Goal: Navigation & Orientation: Find specific page/section

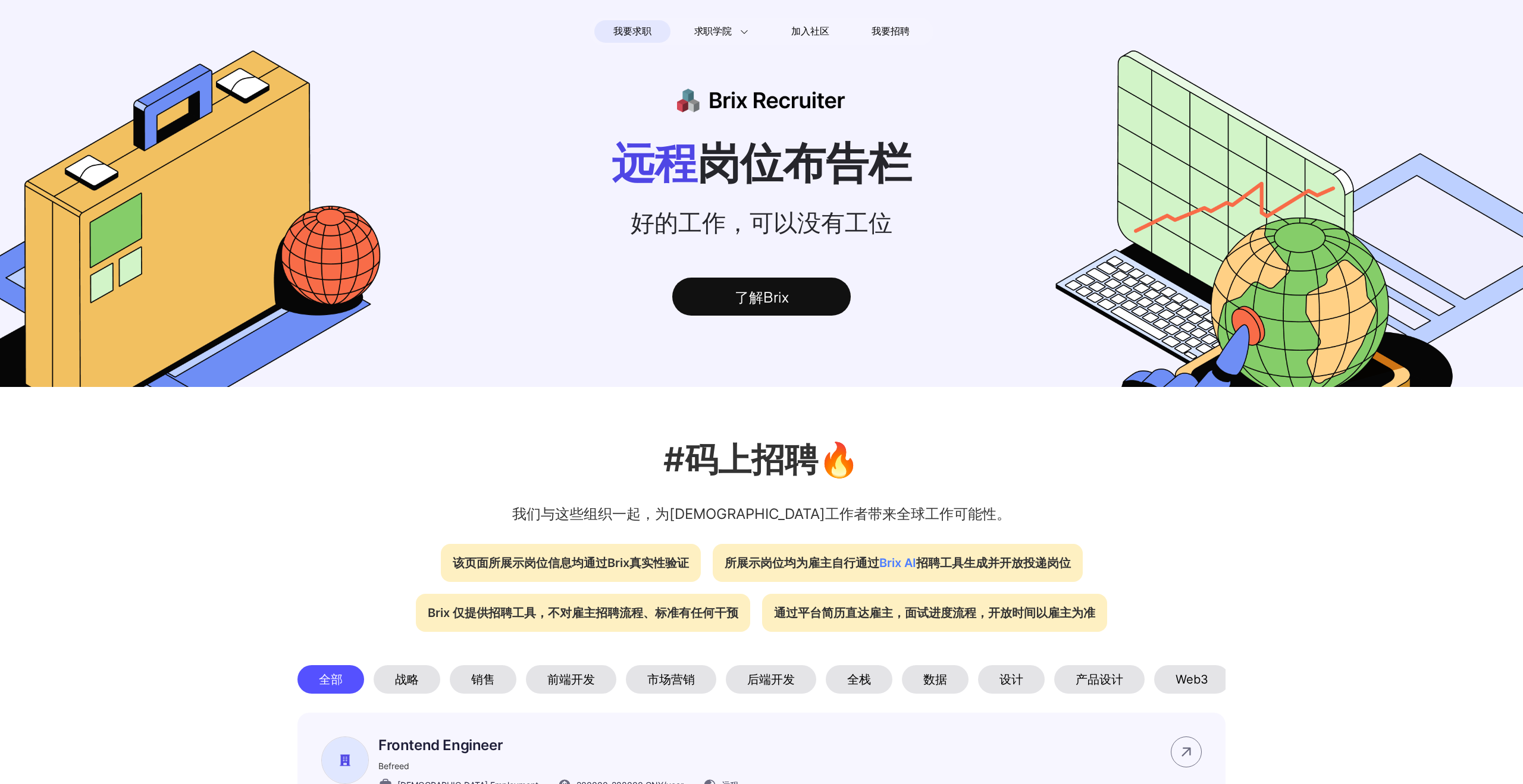
click at [778, 296] on div "了解Brix" at bounding box center [761, 296] width 179 height 38
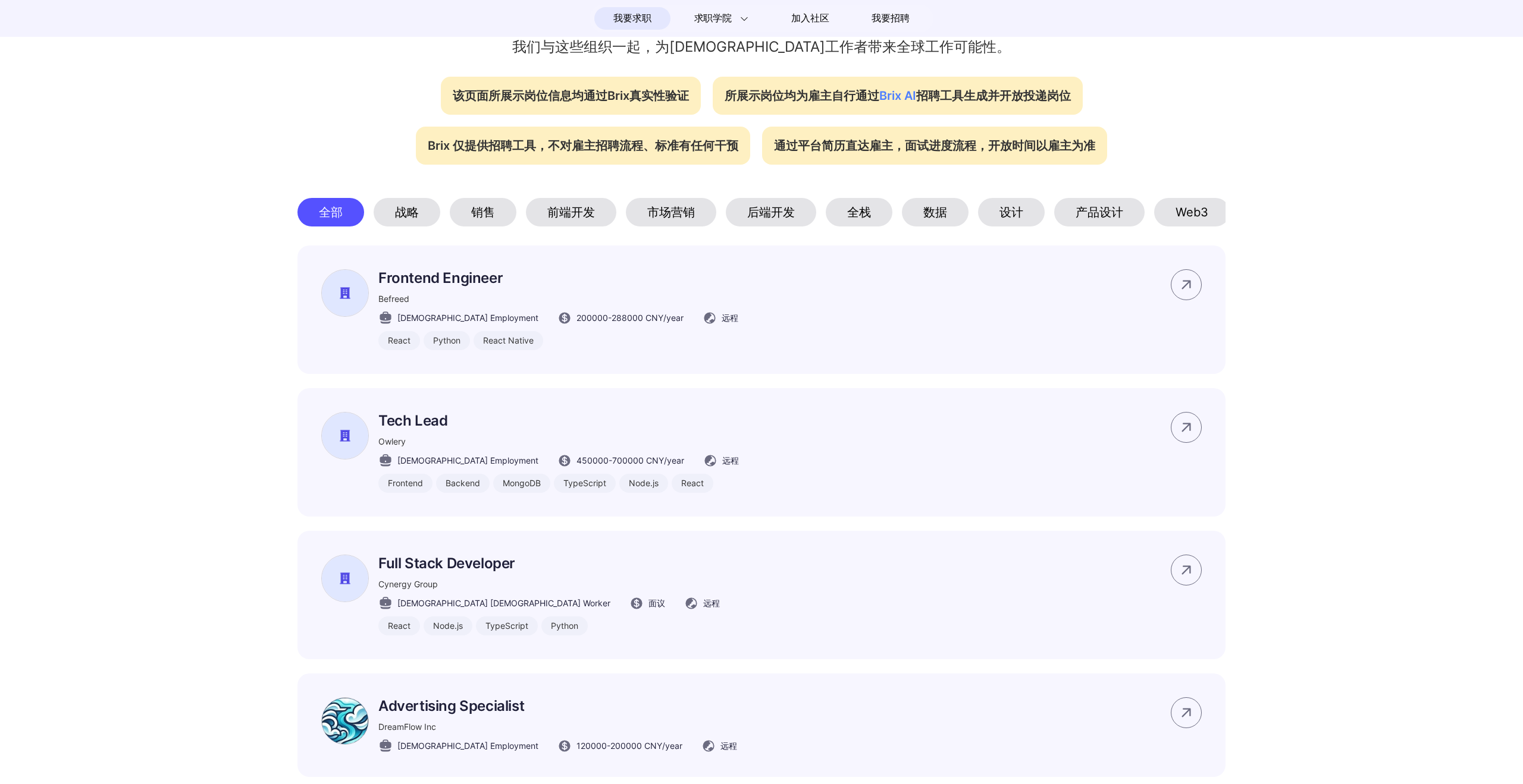
scroll to position [466, 0]
click at [416, 209] on div "战略" at bounding box center [406, 213] width 67 height 29
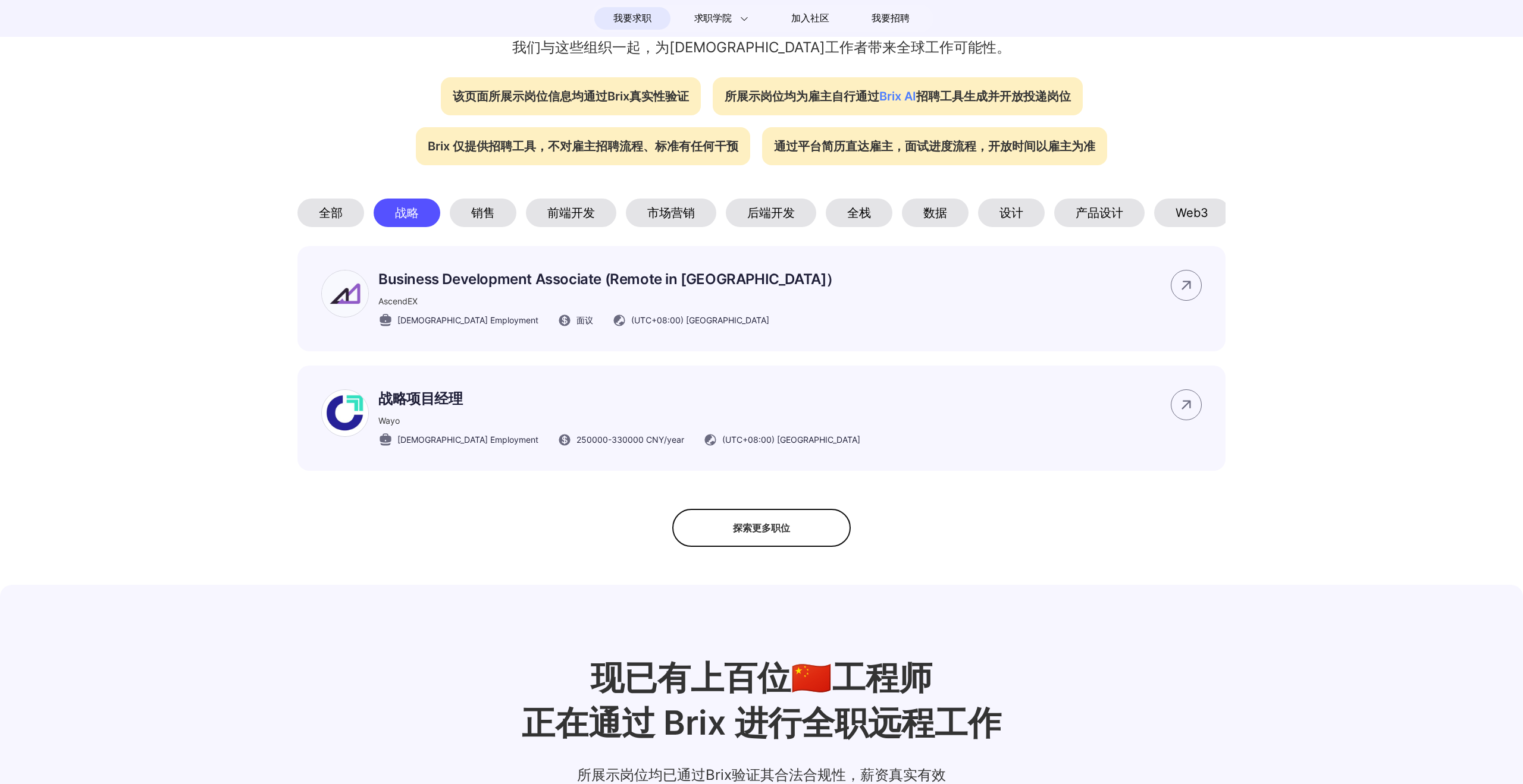
click at [484, 216] on div "销售" at bounding box center [483, 213] width 67 height 29
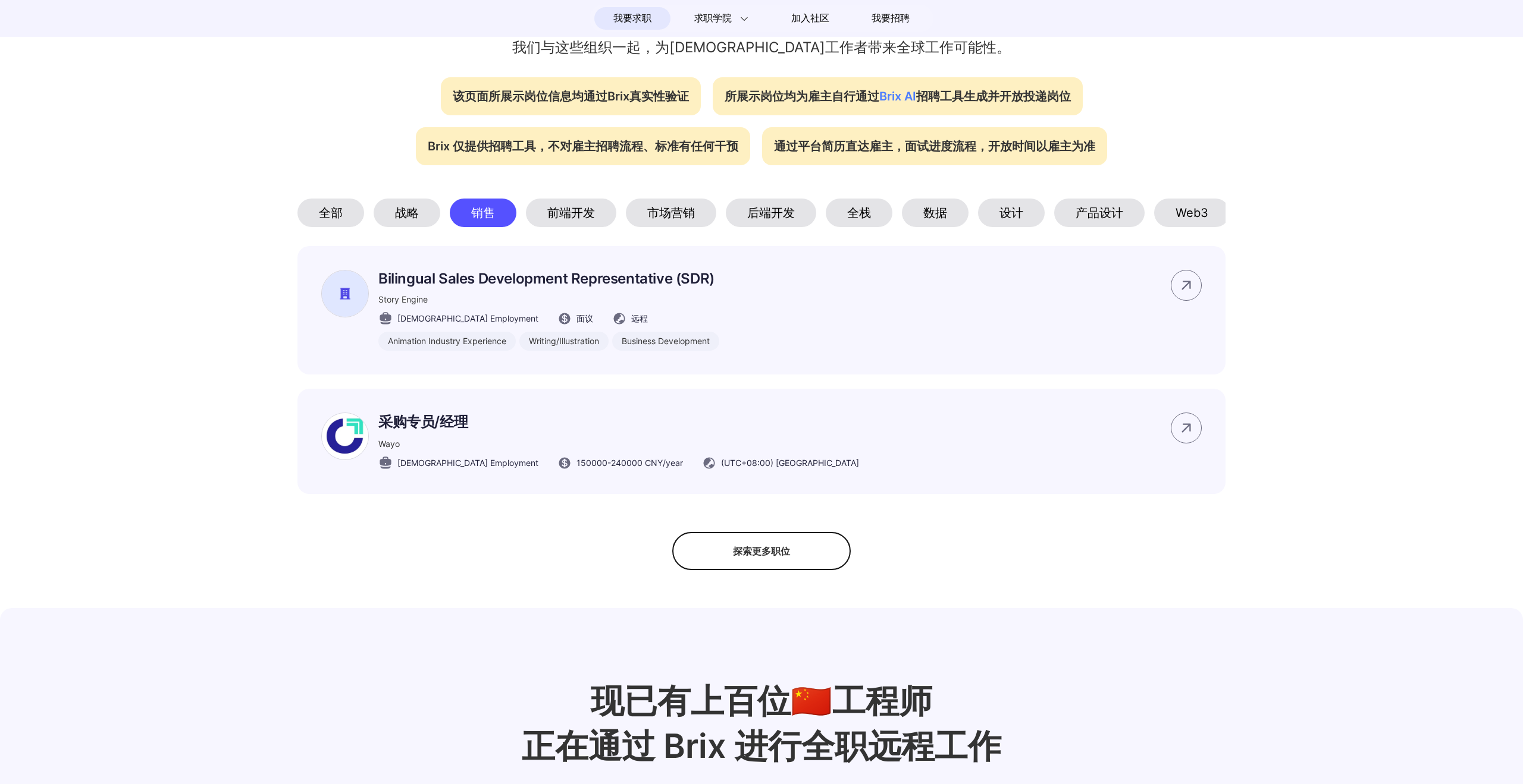
click at [576, 216] on div "前端开发" at bounding box center [571, 213] width 91 height 29
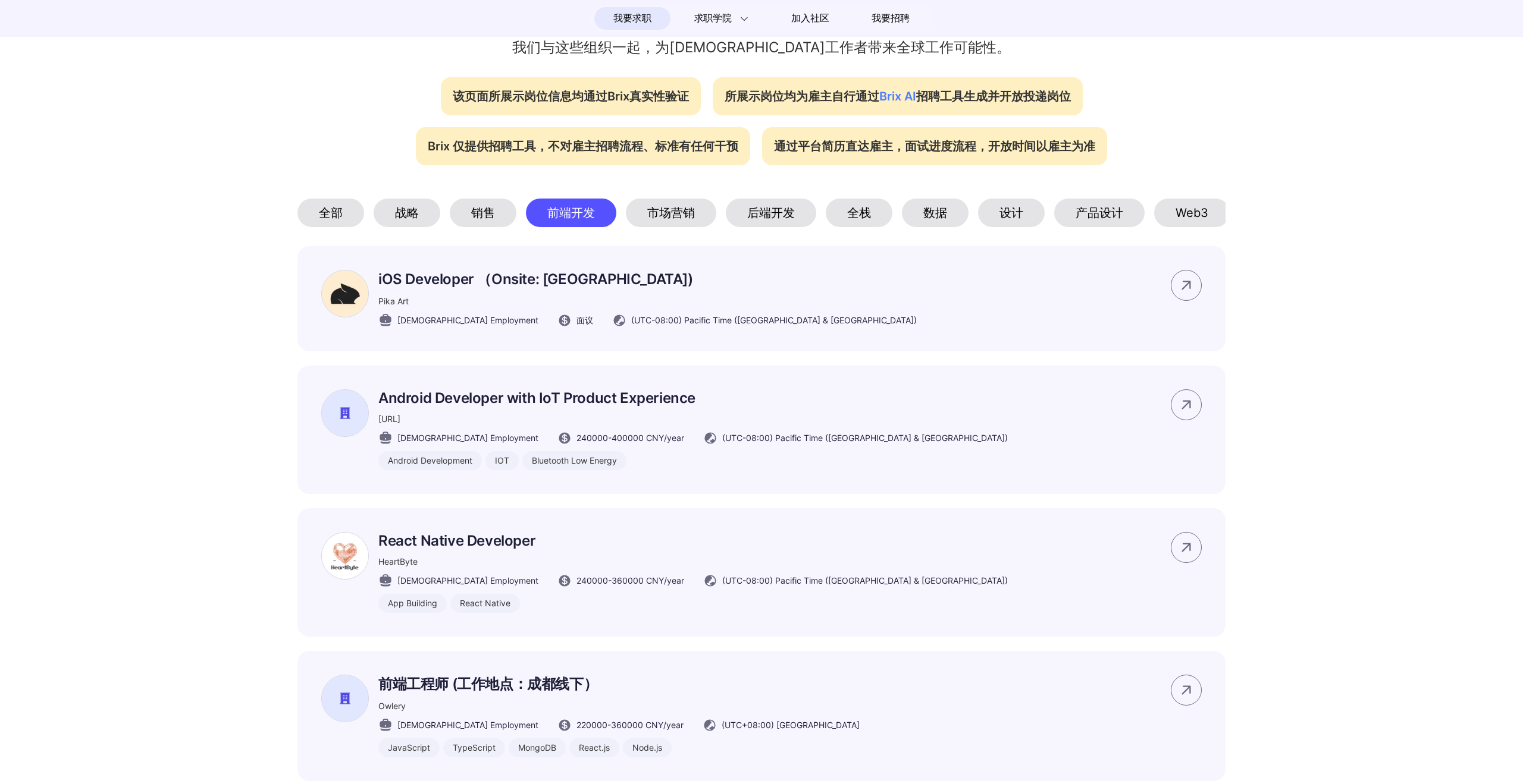
click at [663, 217] on div "市场营销" at bounding box center [670, 213] width 91 height 29
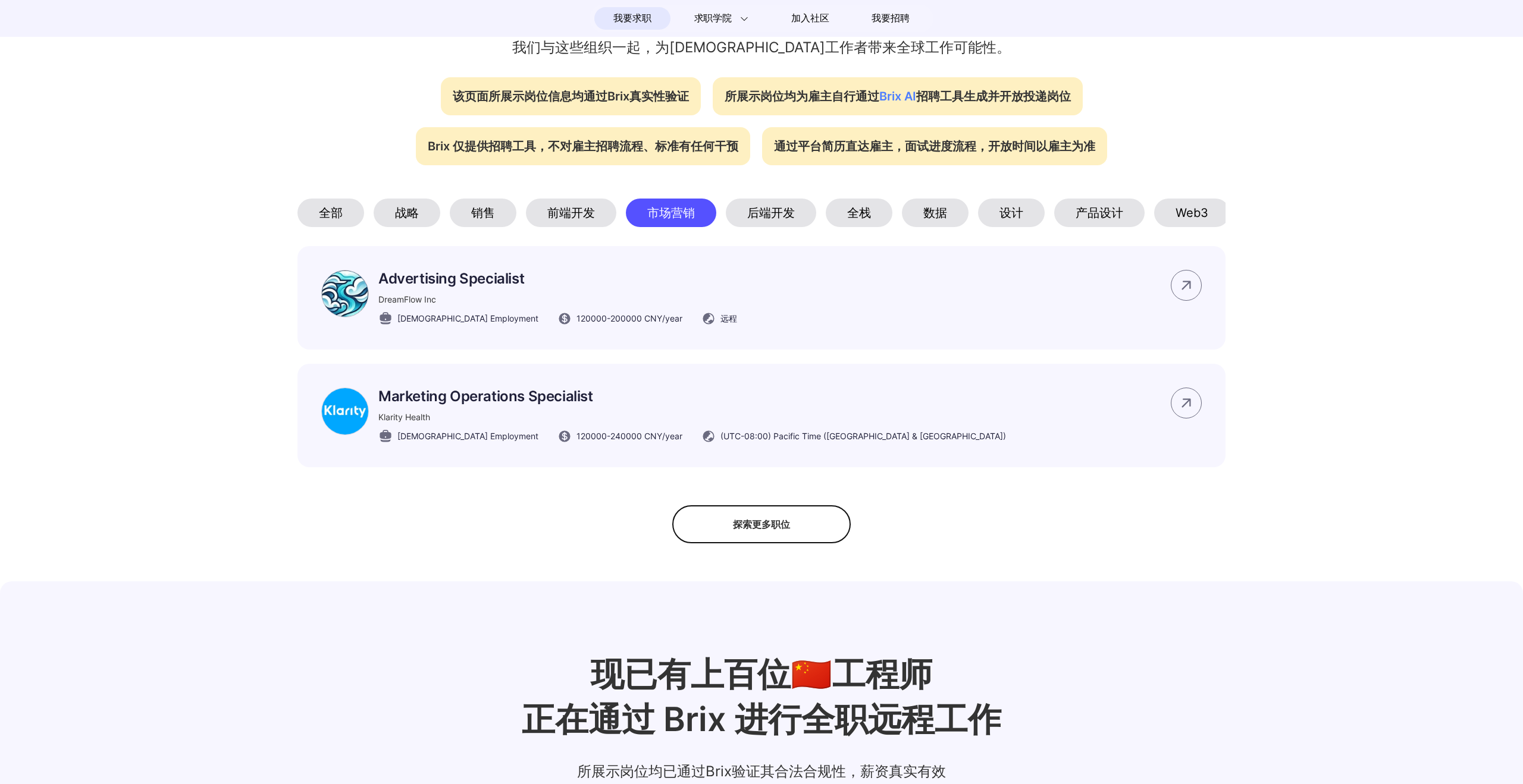
click at [753, 215] on div "后端开发" at bounding box center [770, 213] width 91 height 29
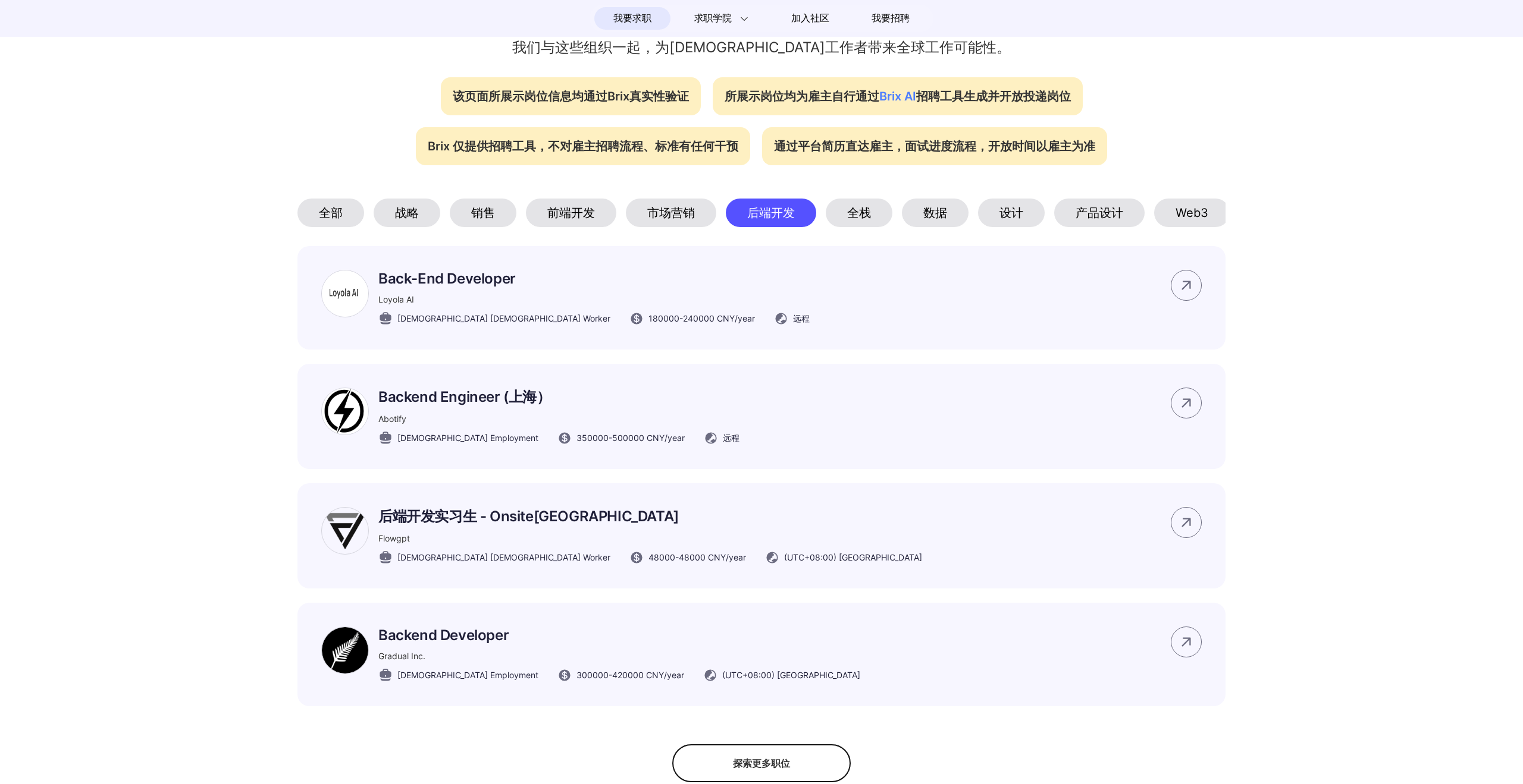
click at [863, 215] on div "全栈" at bounding box center [859, 213] width 67 height 29
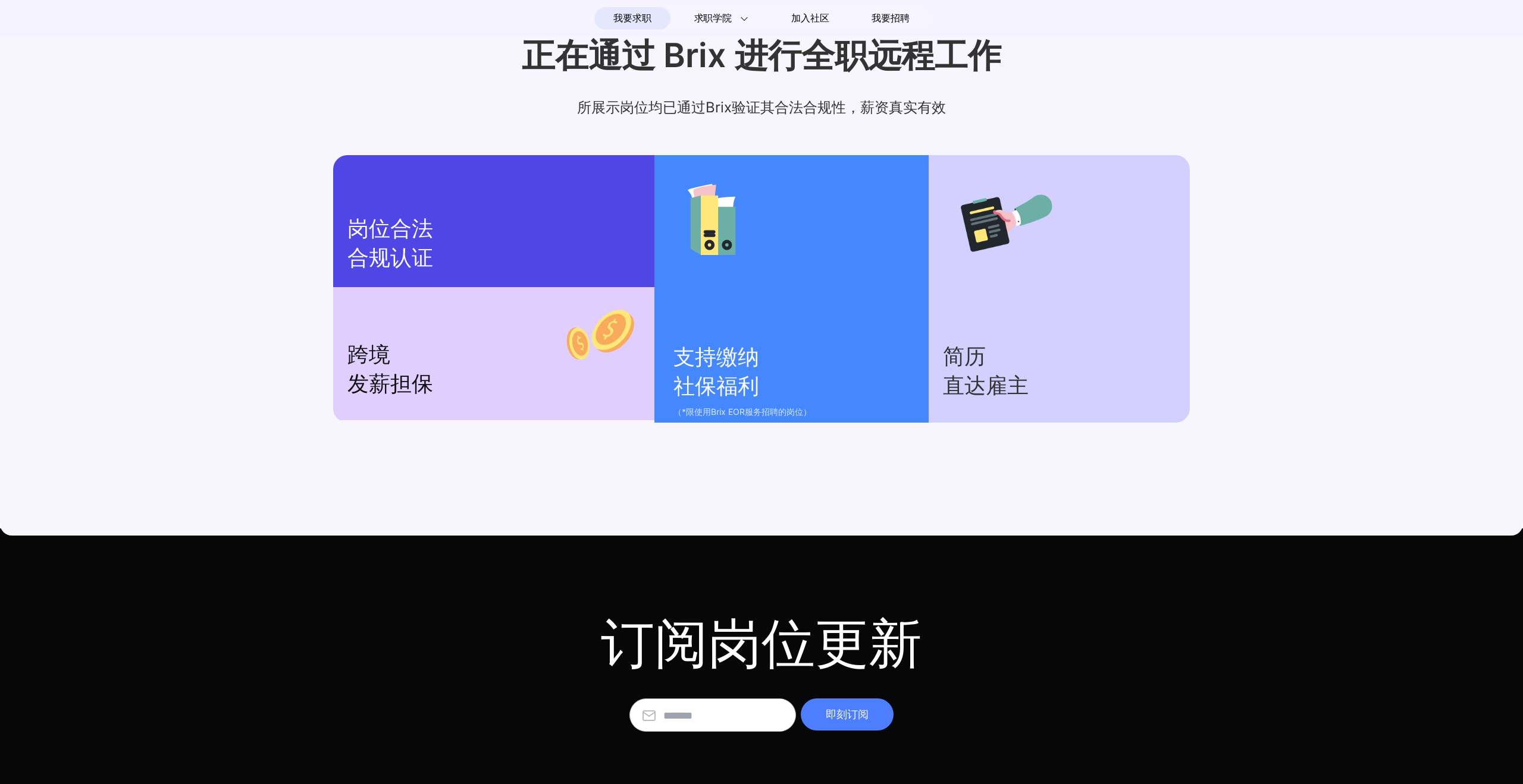
scroll to position [1427, 0]
click at [715, 411] on p "（*限使用Brix EOR服务招聘的岗位）" at bounding box center [795, 412] width 243 height 14
click at [732, 412] on p "（*限使用Brix EOR服务招聘的岗位）" at bounding box center [795, 412] width 243 height 14
click at [753, 412] on p "（*限使用Brix EOR服务招聘的岗位）" at bounding box center [795, 412] width 243 height 14
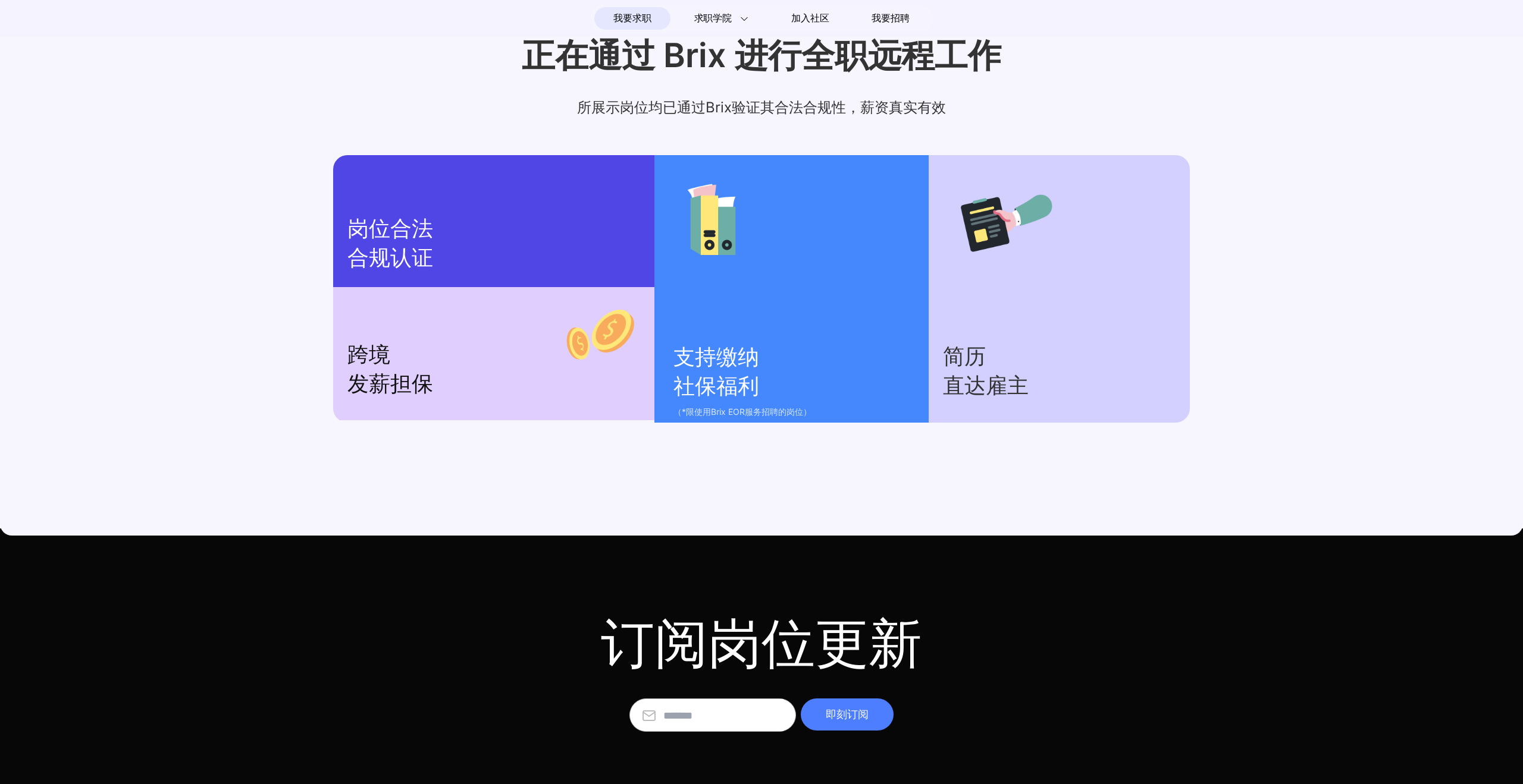
click at [753, 412] on p "（*限使用Brix EOR服务招聘的岗位）" at bounding box center [795, 412] width 243 height 14
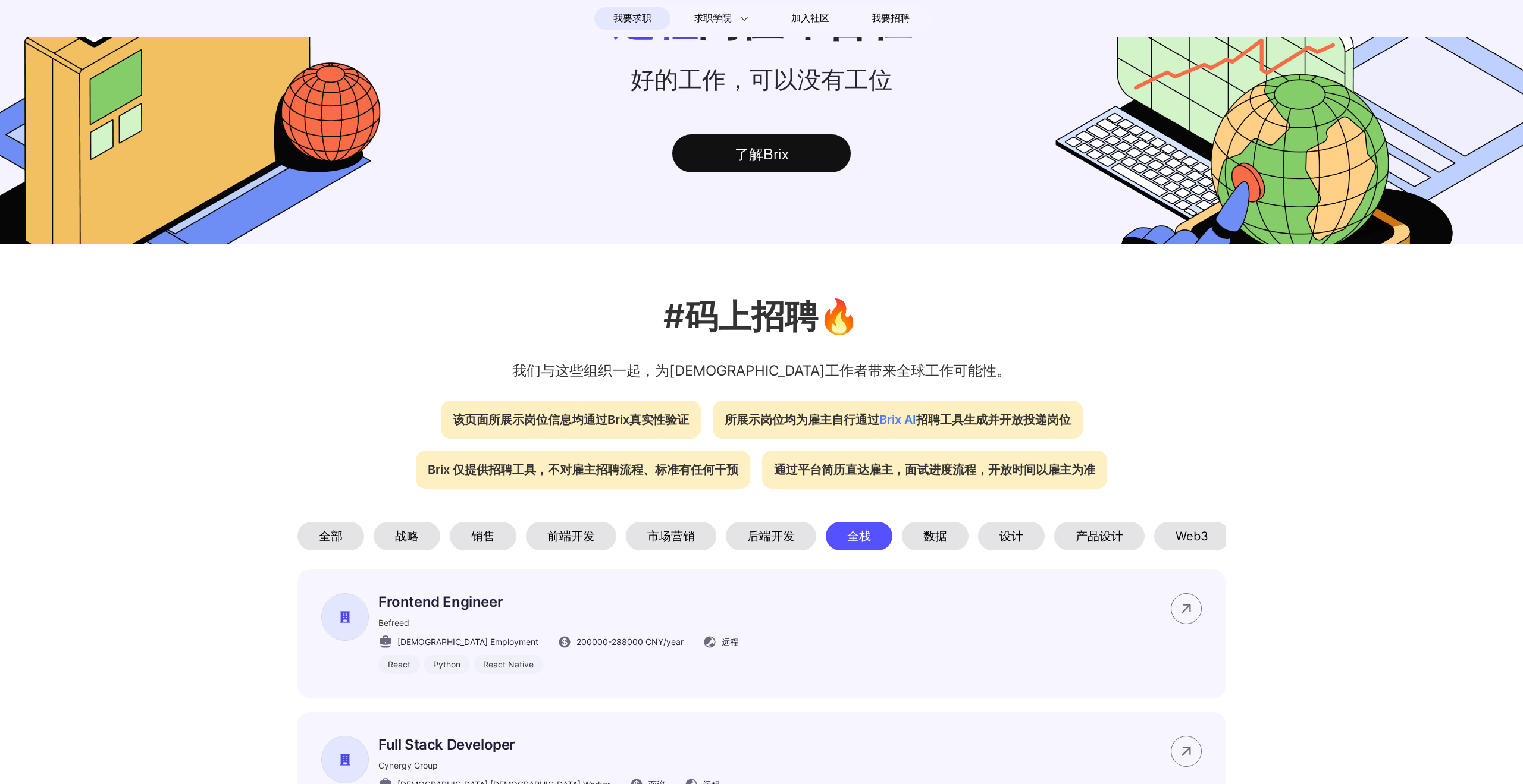
scroll to position [0, 0]
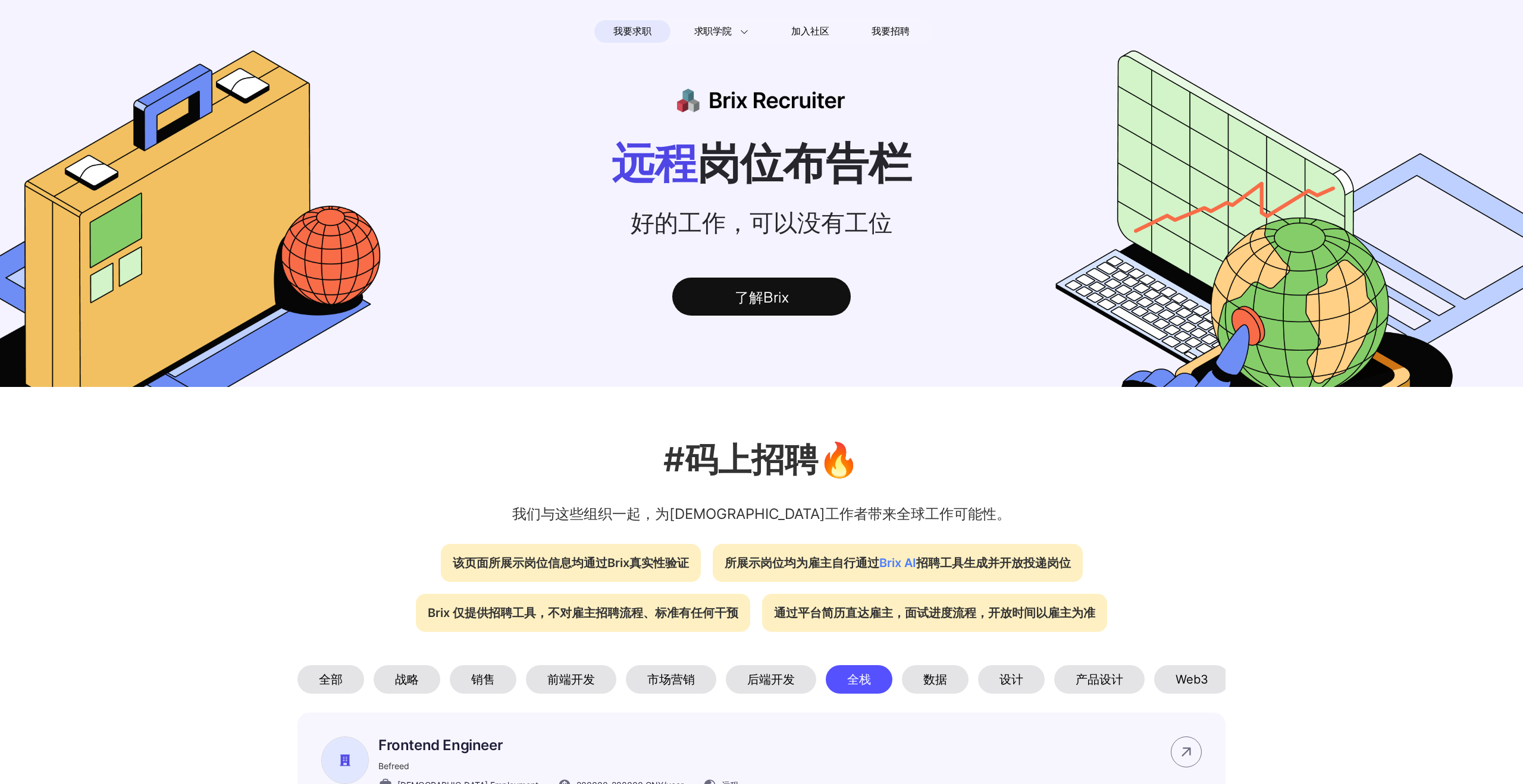
click at [555, 141] on p "远程 岗位布告栏" at bounding box center [761, 164] width 1523 height 57
